Goal: Task Accomplishment & Management: Manage account settings

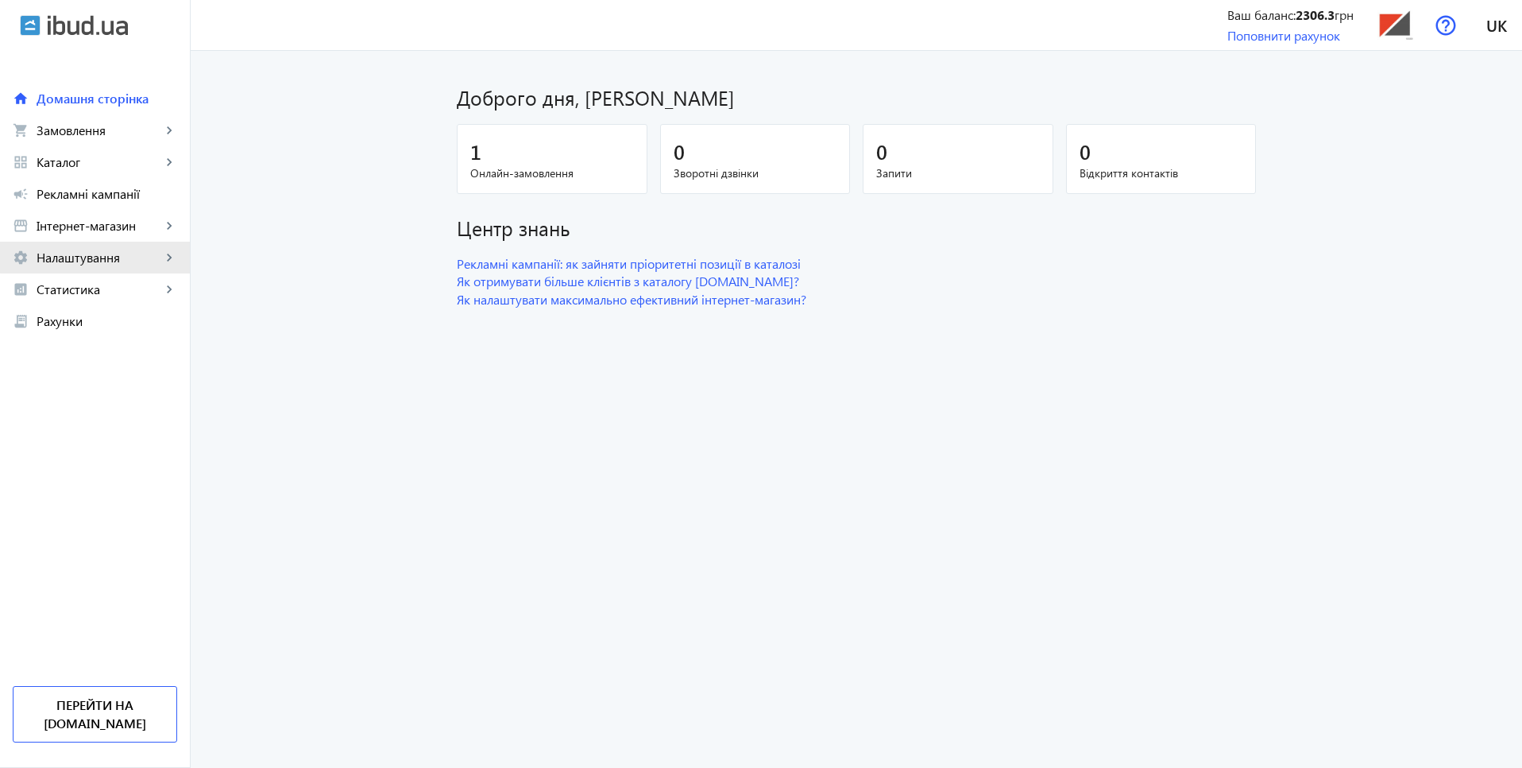
click at [104, 255] on span "Налаштування" at bounding box center [99, 258] width 125 height 16
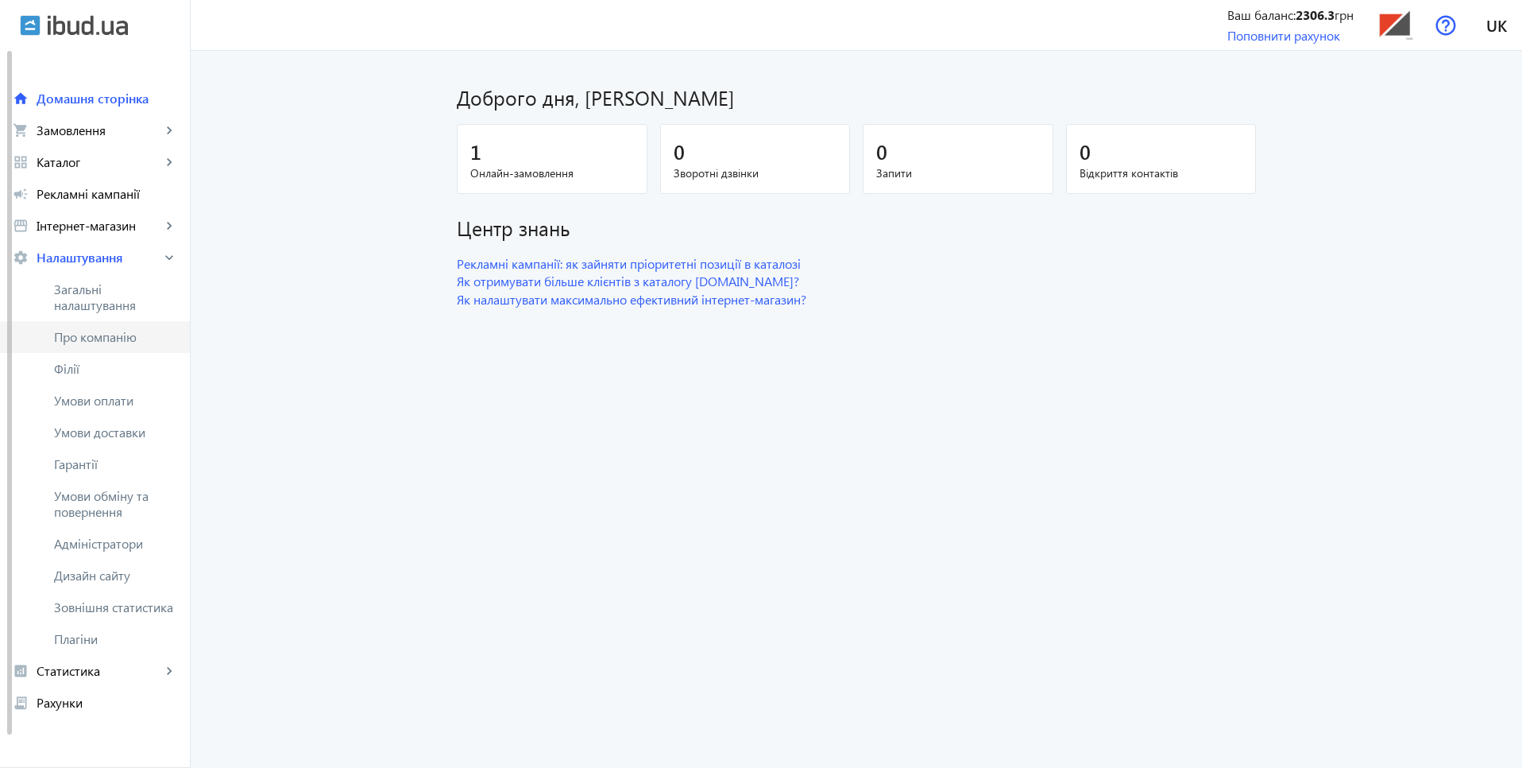
click at [108, 338] on span "Про компанію" at bounding box center [115, 337] width 123 height 16
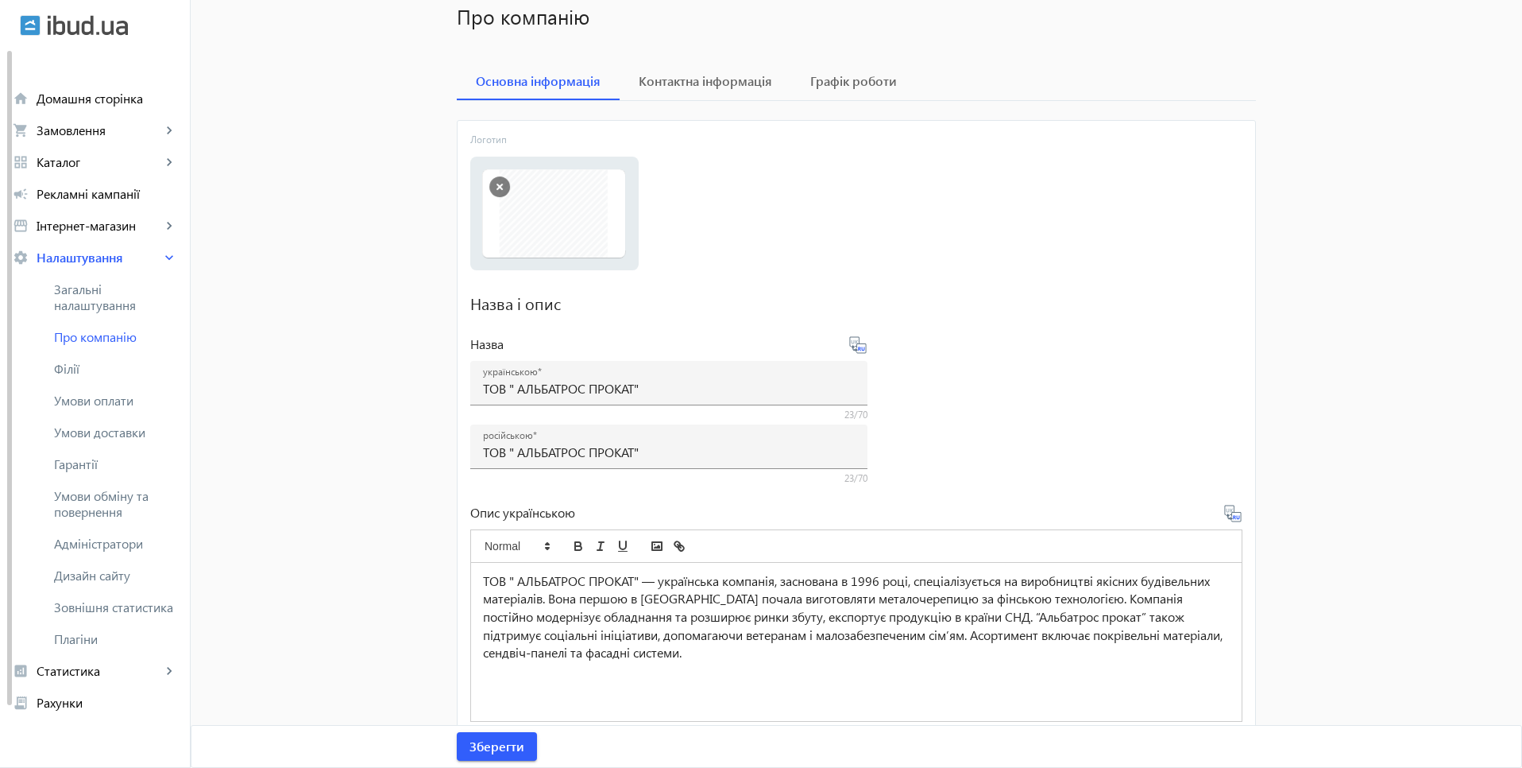
scroll to position [286, 0]
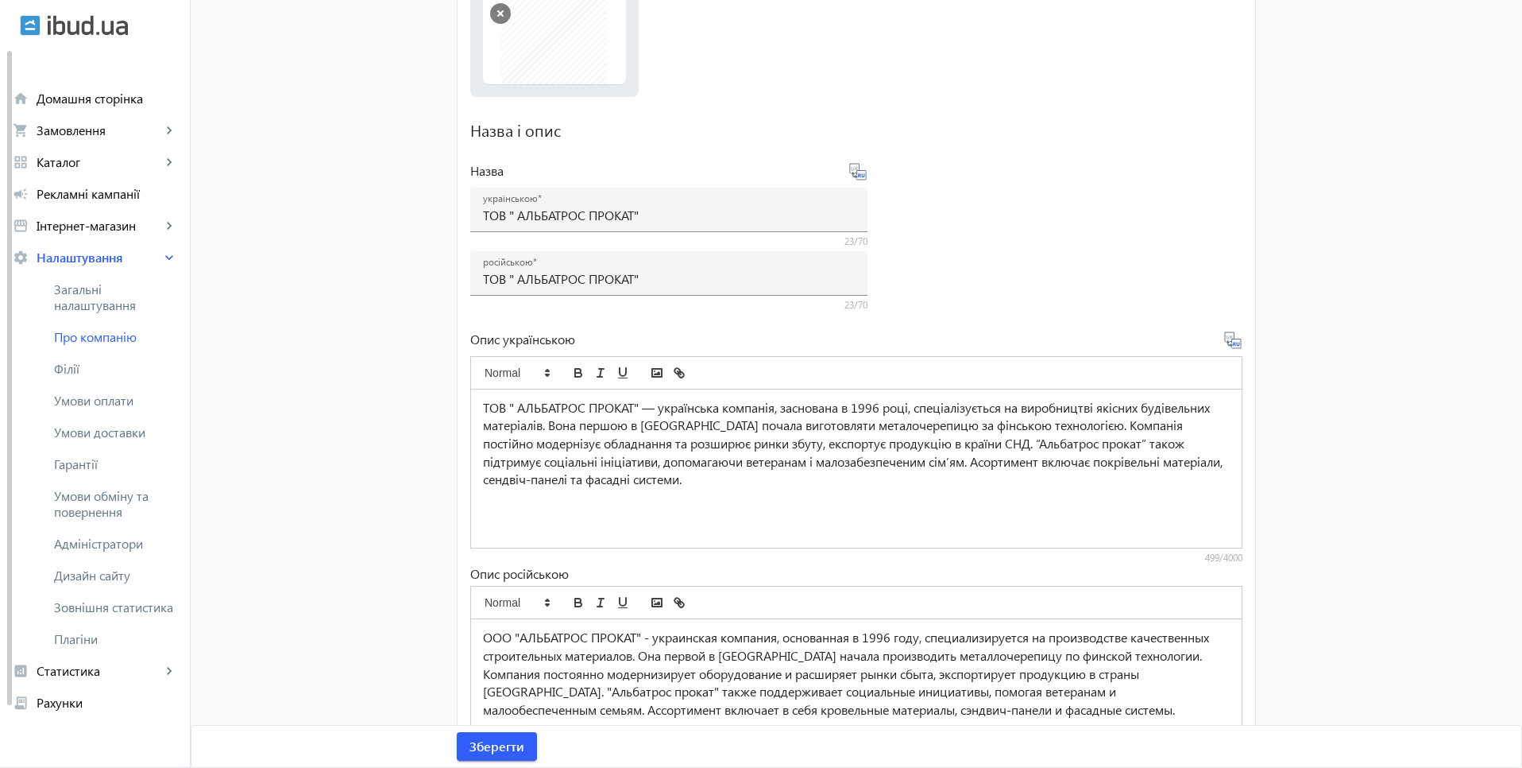
click at [583, 442] on p "ТОВ " АЛЬБАТРОС ПРОКАТ" — українська компанія, заснована в 1996 році, спеціалі…" at bounding box center [856, 444] width 747 height 91
click at [471, 407] on div "ТОВ " АЛЬБАТРОС ПРОКАТ" — українська компанія, заснована в 1996 році, спеціалі…" at bounding box center [856, 468] width 771 height 158
click at [539, 436] on p "ТОВ " АЛЬБАТРОС ПРОКАТ" — українська компанія, заснована в 1996 році, спеціалі…" at bounding box center [856, 444] width 747 height 91
click at [634, 462] on p "ТОВ " АЛЬБАТРОС ПРОКАТ" — українська компанія, заснована в 1996 році, спеціалі…" at bounding box center [856, 444] width 747 height 91
click at [692, 473] on p "ТОВ " АЛЬБАТРОС ПРОКАТ" — українська компанія, заснована в 1996 році, спеціалі…" at bounding box center [856, 444] width 747 height 91
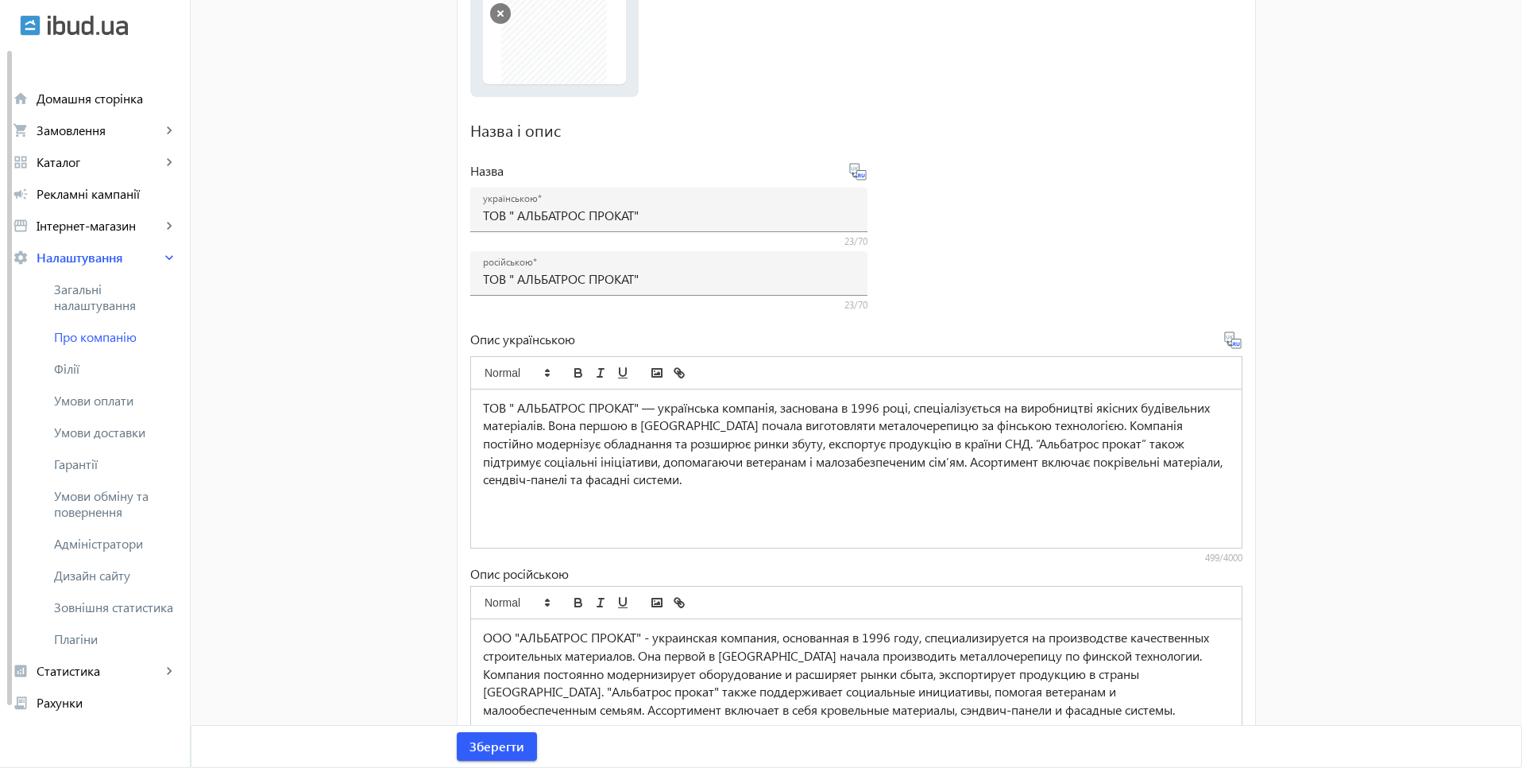
click at [703, 485] on p "ТОВ " АЛЬБАТРОС ПРОКАТ" — українська компанія, заснована в 1996 році, спеціалі…" at bounding box center [856, 444] width 747 height 91
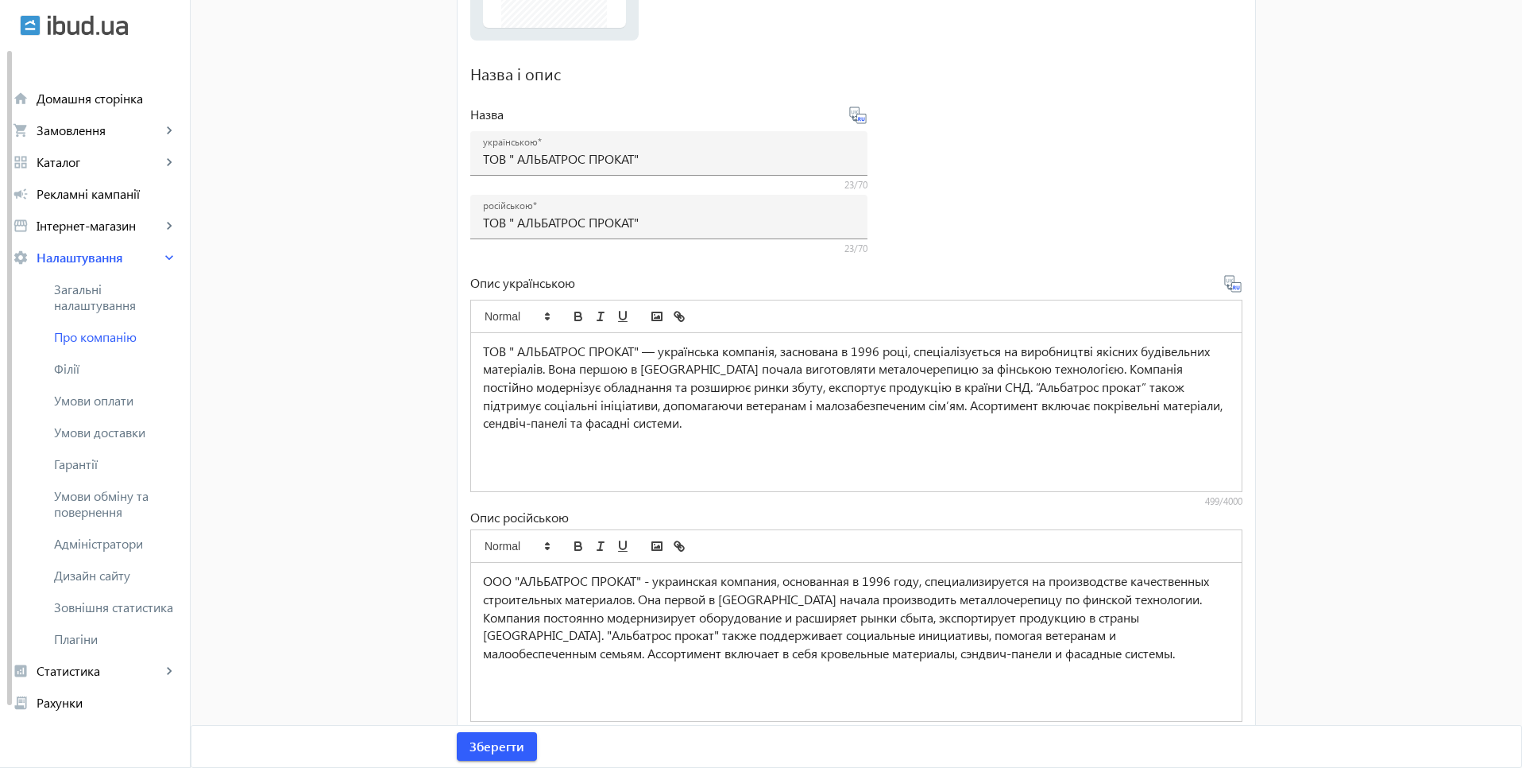
scroll to position [395, 0]
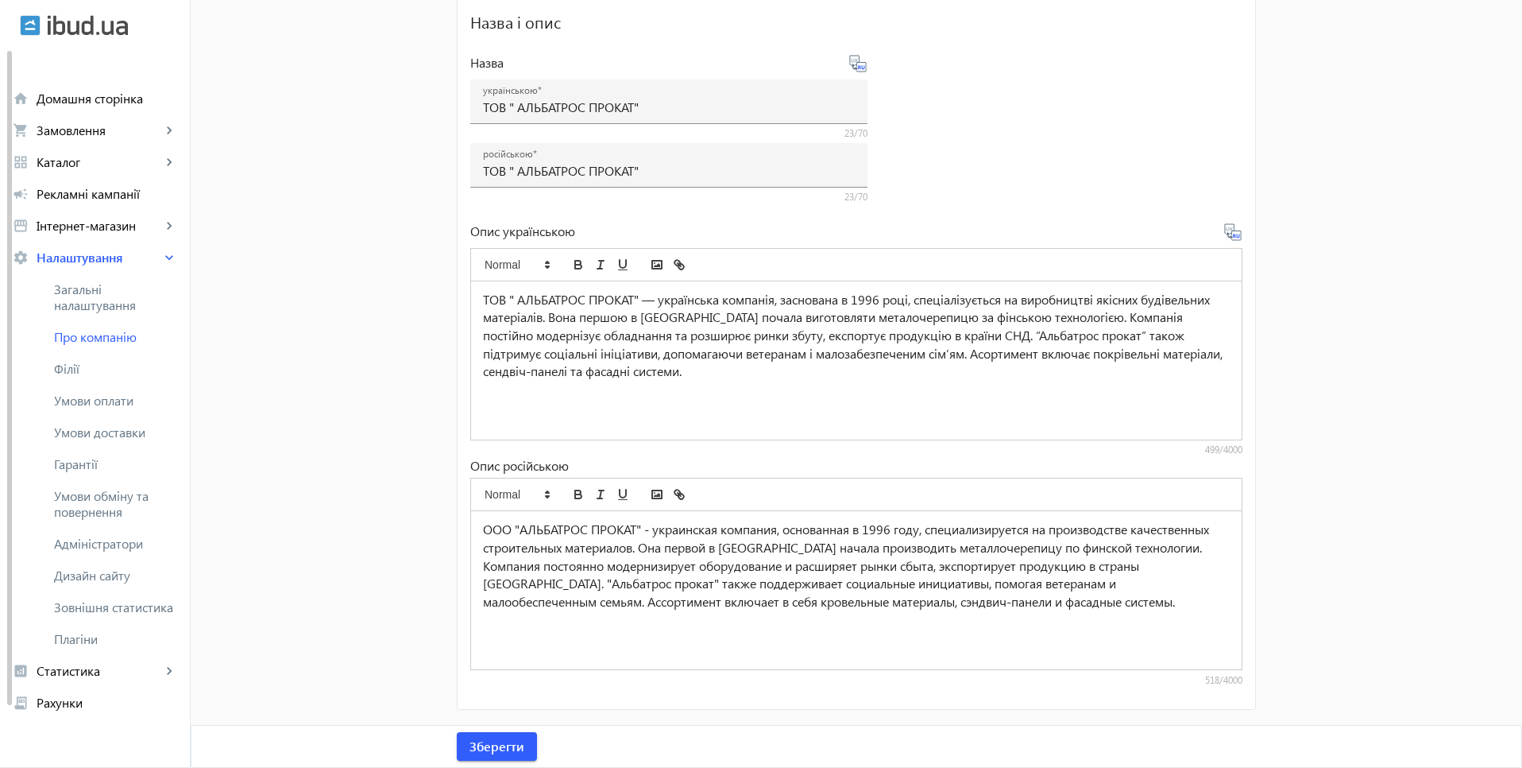
click at [963, 608] on p "ООО "АЛЬБАТРОС ПРОКАТ" - украинская компания, основанная в 1996 году, специализ…" at bounding box center [856, 565] width 747 height 91
click at [1433, 261] on mat-sidenav-container "arrow_back Про компанію Основна інформація Контактна інформація Графік роботи Л…" at bounding box center [857, 212] width 1332 height 1111
click at [548, 323] on p "ТОВ " АЛЬБАТРОС ПРОКАТ" — українська компанія, заснована в 1996 році, спеціалі…" at bounding box center [856, 336] width 747 height 91
click at [1309, 260] on mat-sidenav-container "arrow_back Про компанію Основна інформація Контактна інформація Графік роботи Л…" at bounding box center [857, 212] width 1332 height 1111
click at [710, 368] on p "ТОВ " АЛЬБАТРОС ПРОКАТ" — українська компанія, заснована в 1996 році, спеціалі…" at bounding box center [856, 336] width 747 height 91
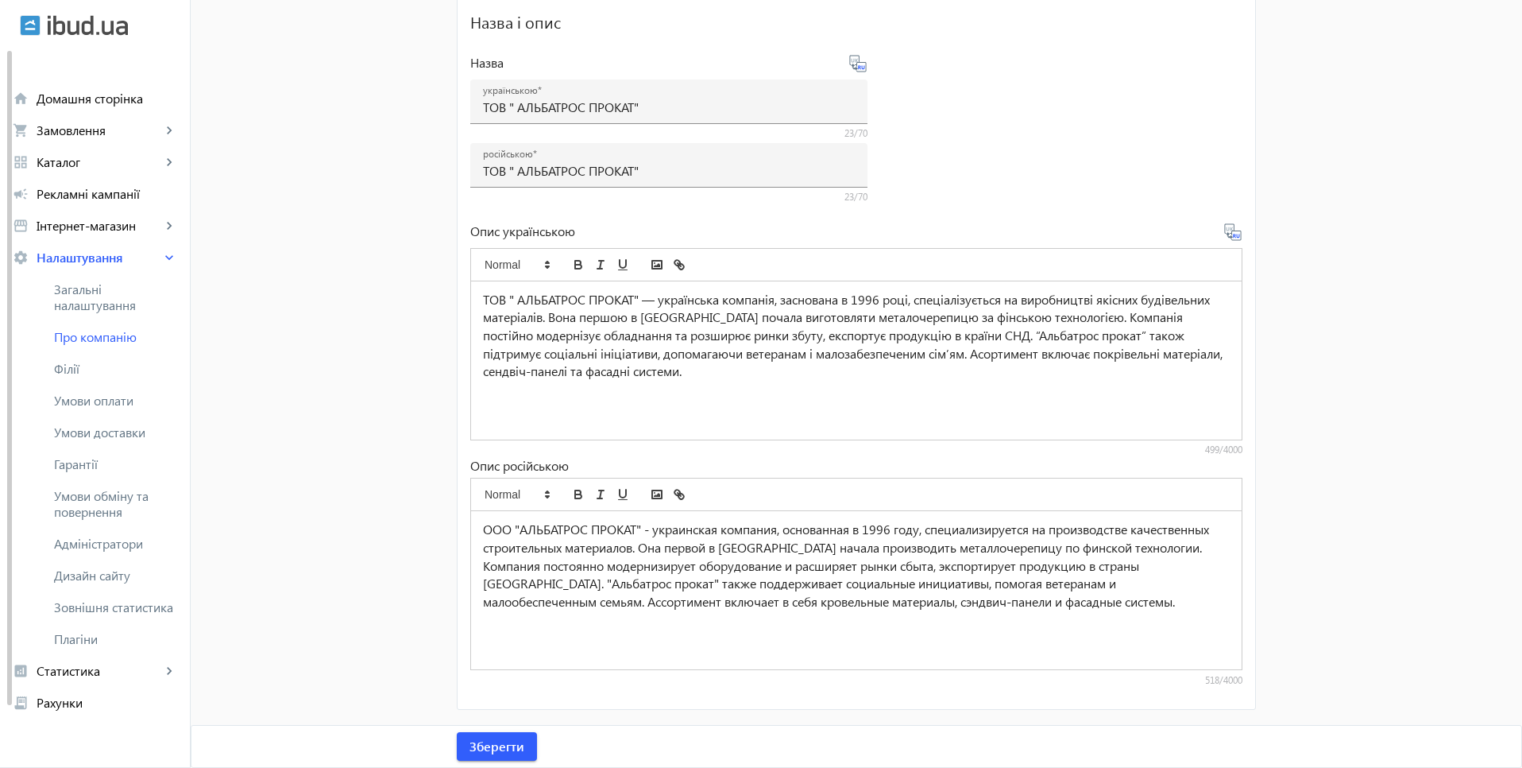
click at [1384, 165] on mat-sidenav-container "arrow_back Про компанію Основна інформація Контактна інформація Графік роботи Л…" at bounding box center [857, 212] width 1332 height 1111
click at [1294, 201] on mat-sidenav-container "arrow_back Про компанію Основна інформація Контактна інформація Графік роботи Л…" at bounding box center [857, 212] width 1332 height 1111
click at [797, 372] on p "ТОВ " АЛЬБАТРОС ПРОКАТ" — українська компанія, заснована в 1996 році, спеціалі…" at bounding box center [856, 336] width 747 height 91
click at [1348, 327] on mat-sidenav-container "arrow_back Про компанію Основна інформація Контактна інформація Графік роботи Л…" at bounding box center [857, 212] width 1332 height 1111
